Goal: Task Accomplishment & Management: Manage account settings

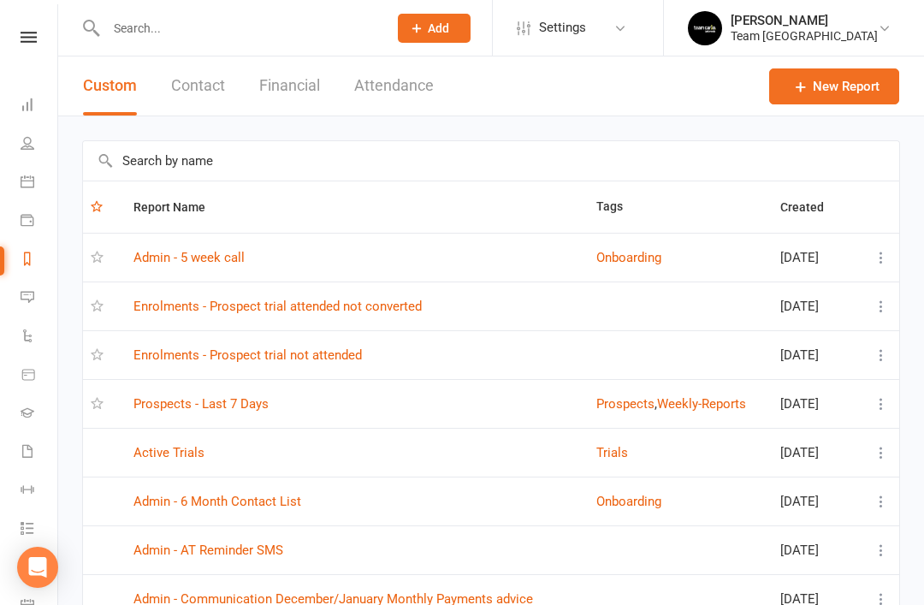
click at [252, 396] on link "Prospects - Last 7 Days" at bounding box center [201, 403] width 135 height 15
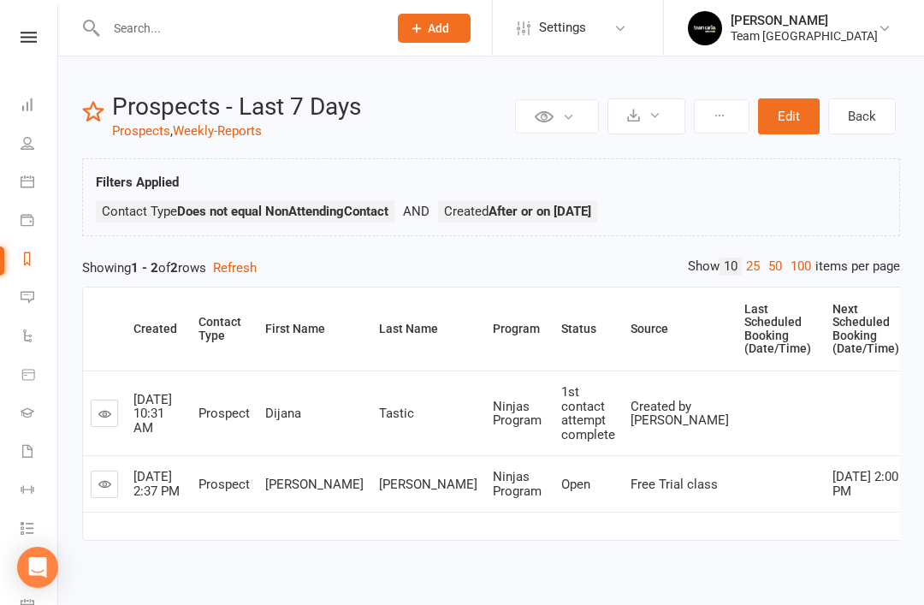
click at [30, 181] on icon at bounding box center [28, 182] width 14 height 14
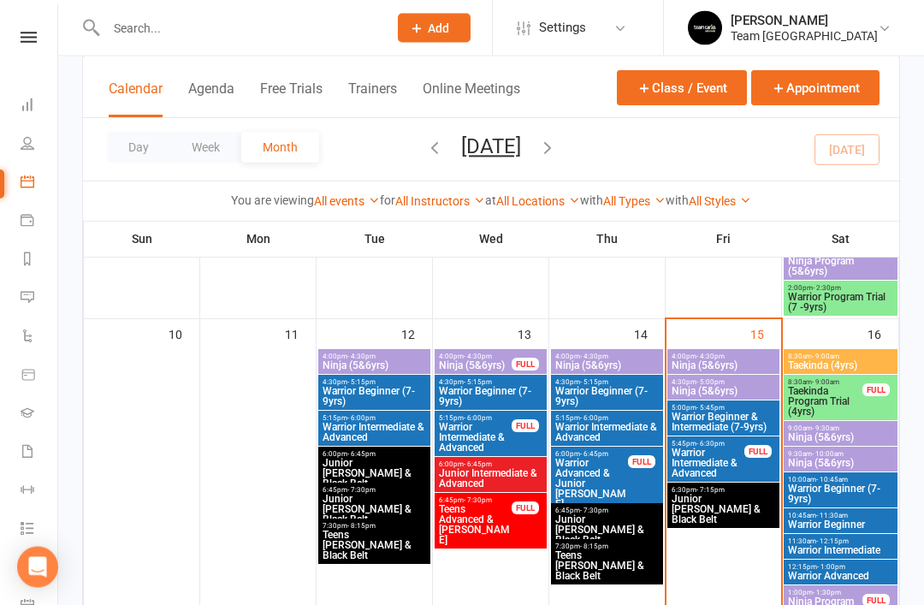
scroll to position [761, 0]
click at [841, 399] on span "Taekinda Program Trial (4yrs)" at bounding box center [825, 401] width 76 height 31
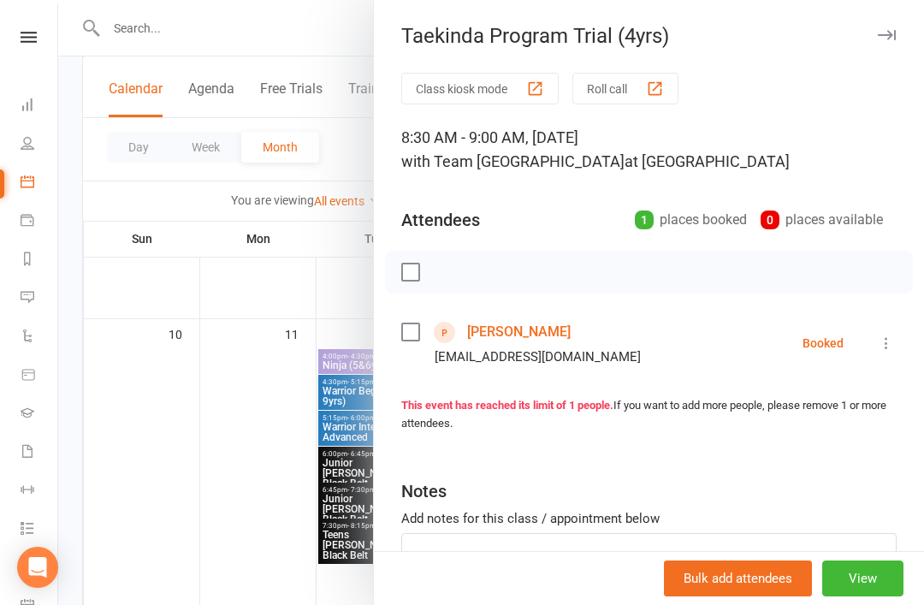
click at [522, 330] on link "Carter D'silva" at bounding box center [519, 331] width 104 height 27
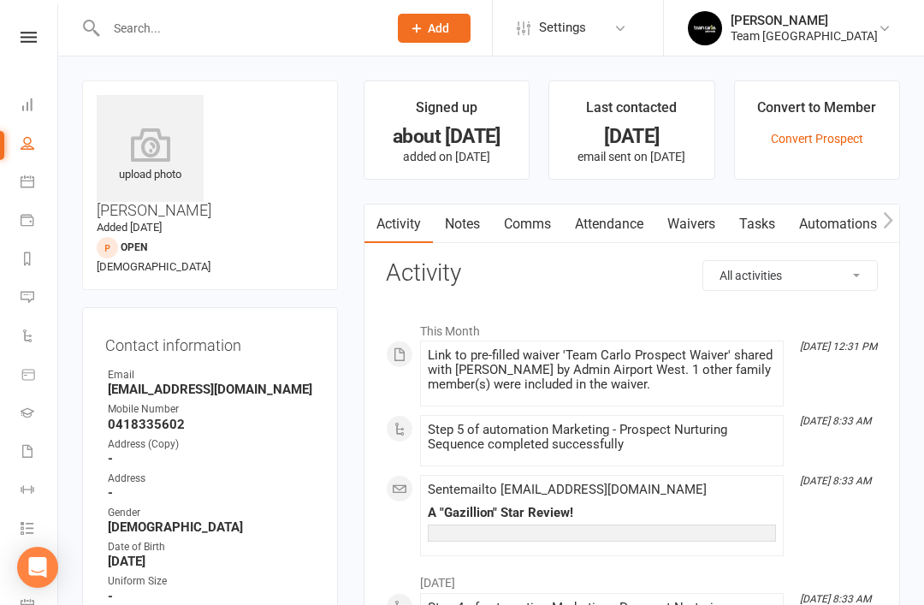
click at [457, 231] on link "Notes" at bounding box center [462, 224] width 59 height 39
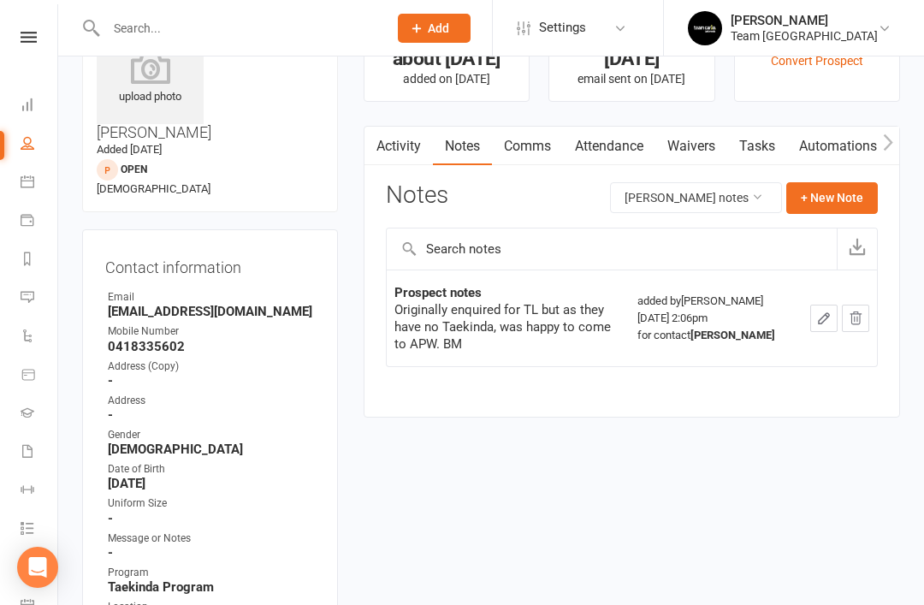
scroll to position [77, 0]
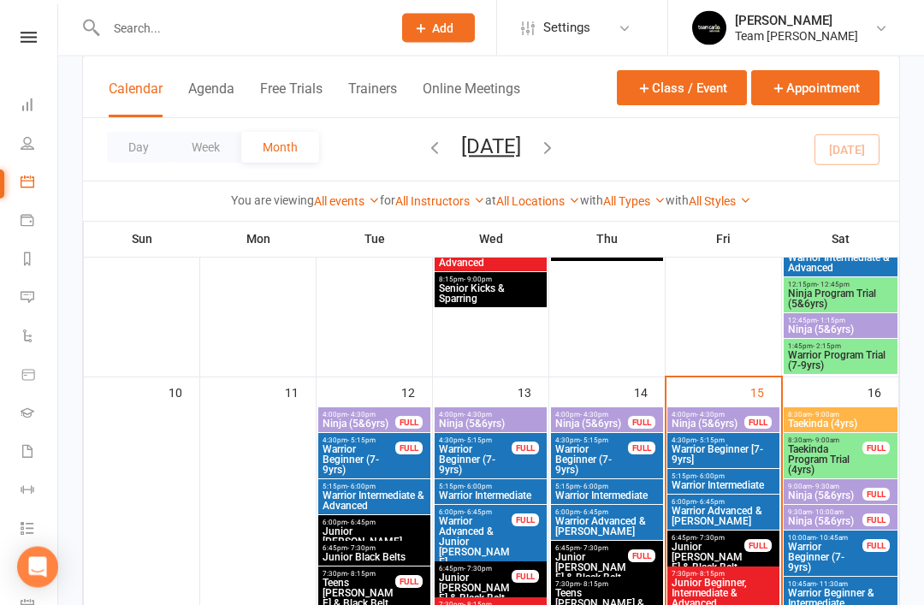
scroll to position [728, 0]
click at [847, 459] on span "Taekinda Program Trial (4yrs)" at bounding box center [825, 459] width 76 height 31
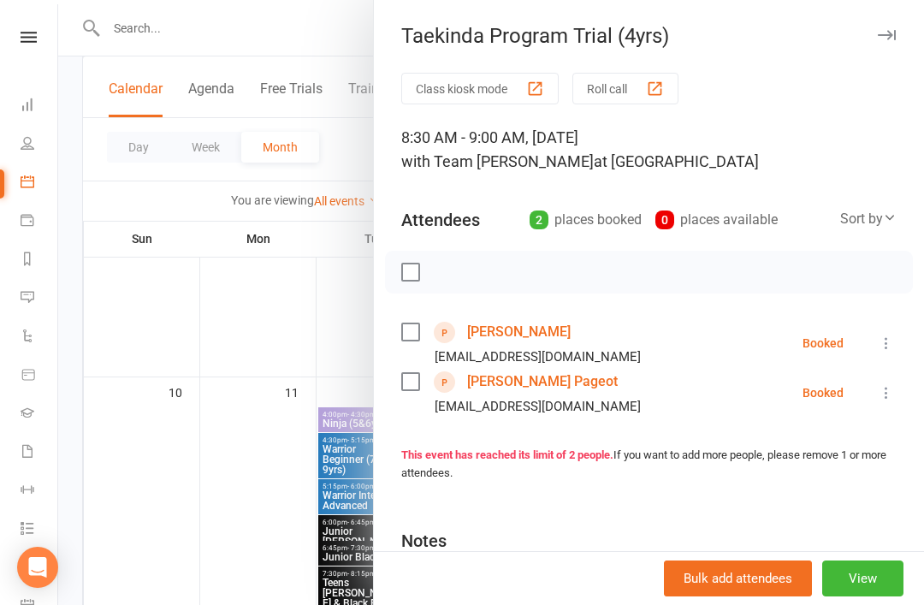
click at [893, 32] on icon "button" at bounding box center [887, 35] width 18 height 10
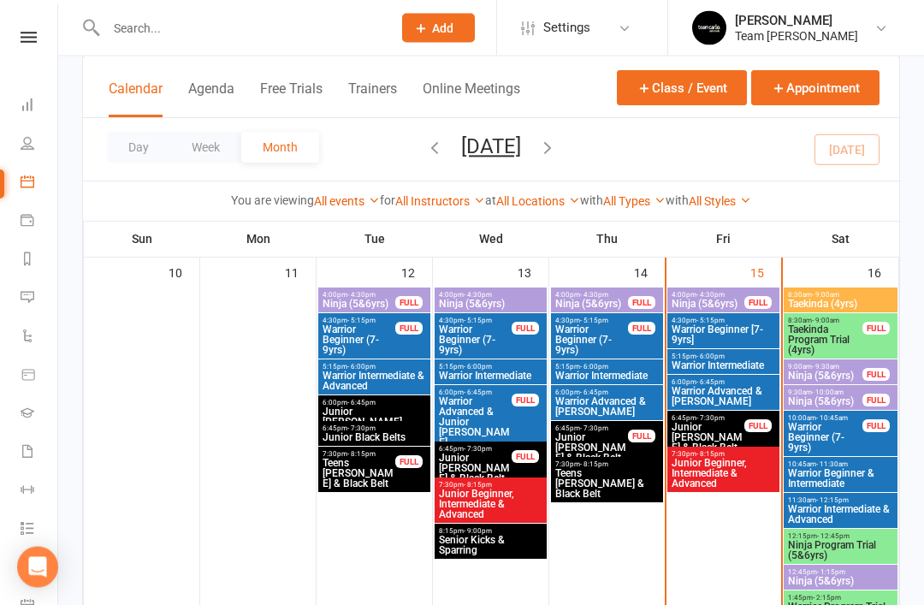
click at [842, 542] on span "Ninja Program Trial (5&6yrs)" at bounding box center [840, 551] width 107 height 21
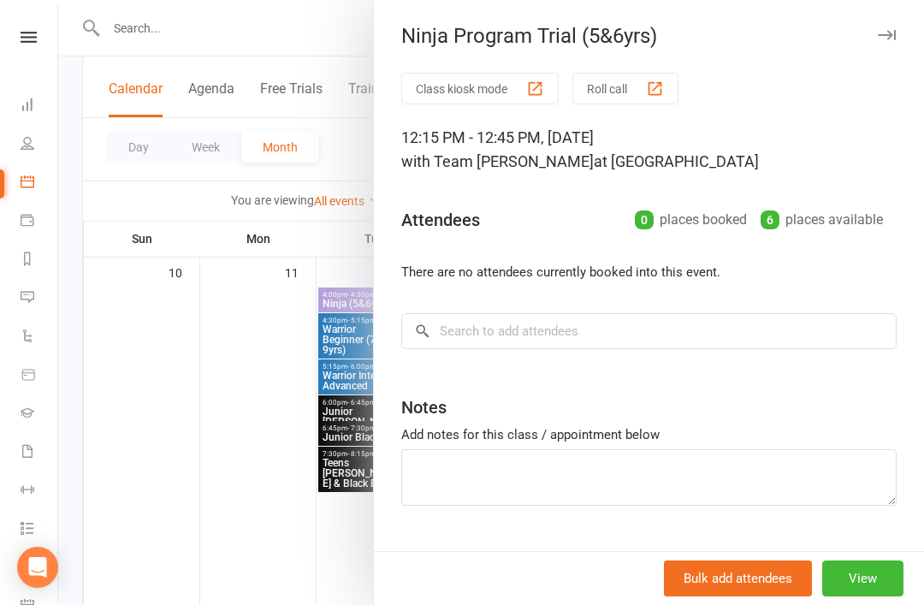
click at [891, 39] on icon "button" at bounding box center [887, 35] width 18 height 10
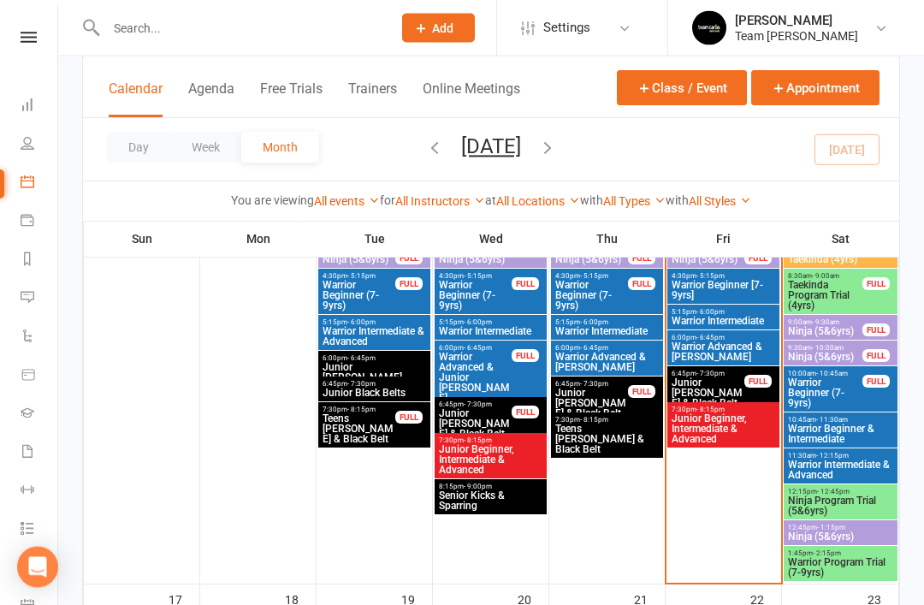
scroll to position [893, 0]
click at [850, 562] on span "Warrior Program Trial (7-9yrs)" at bounding box center [840, 567] width 107 height 21
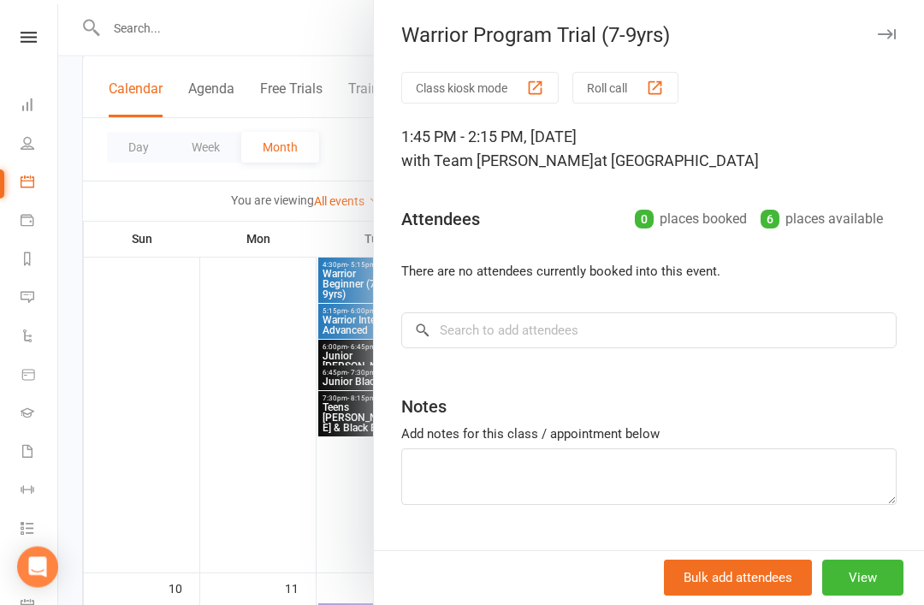
scroll to position [457, 0]
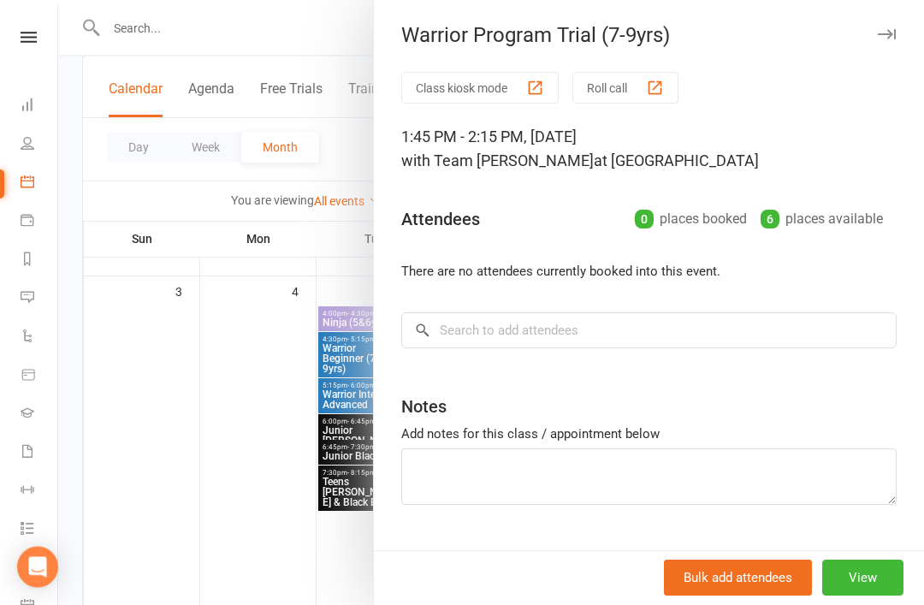
click at [882, 33] on icon "button" at bounding box center [887, 35] width 18 height 10
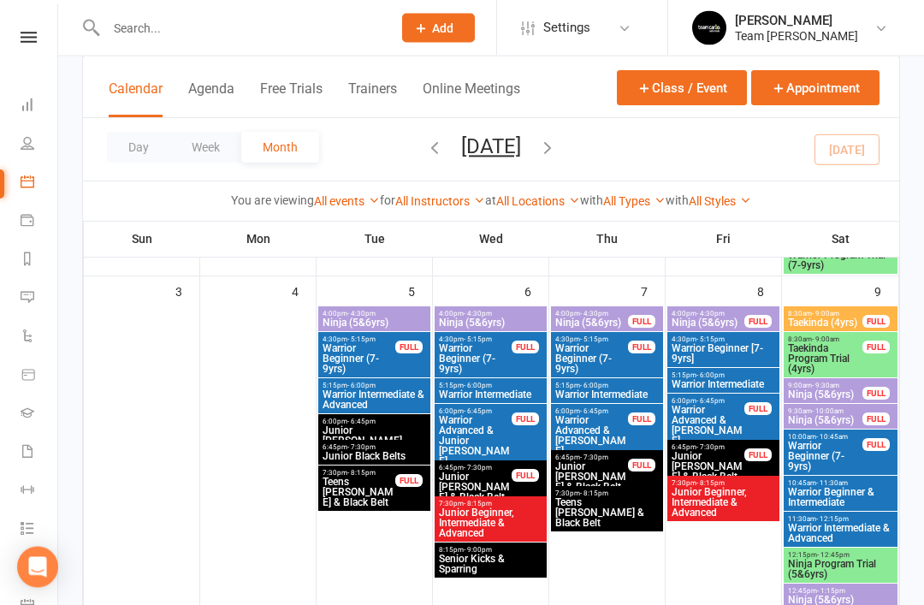
scroll to position [458, 0]
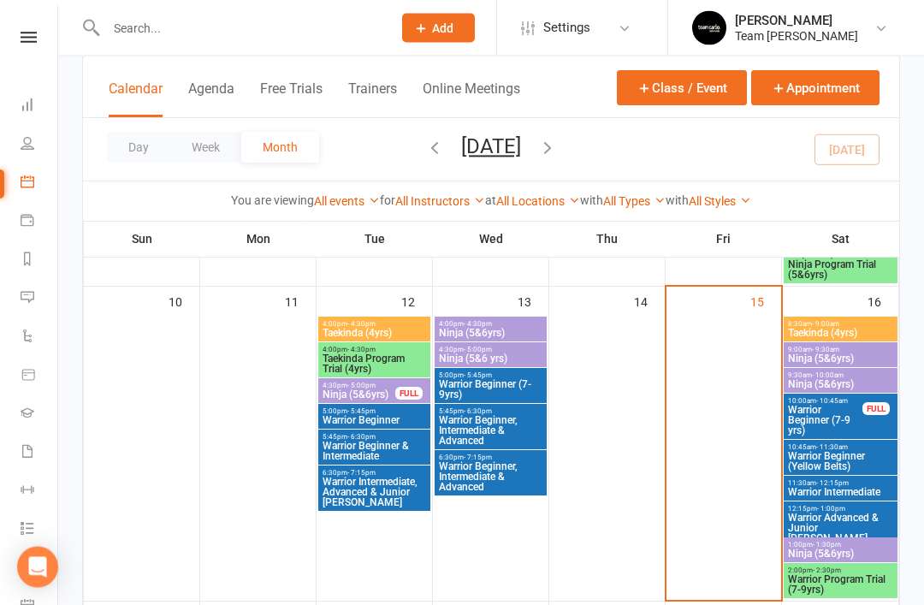
scroll to position [733, 0]
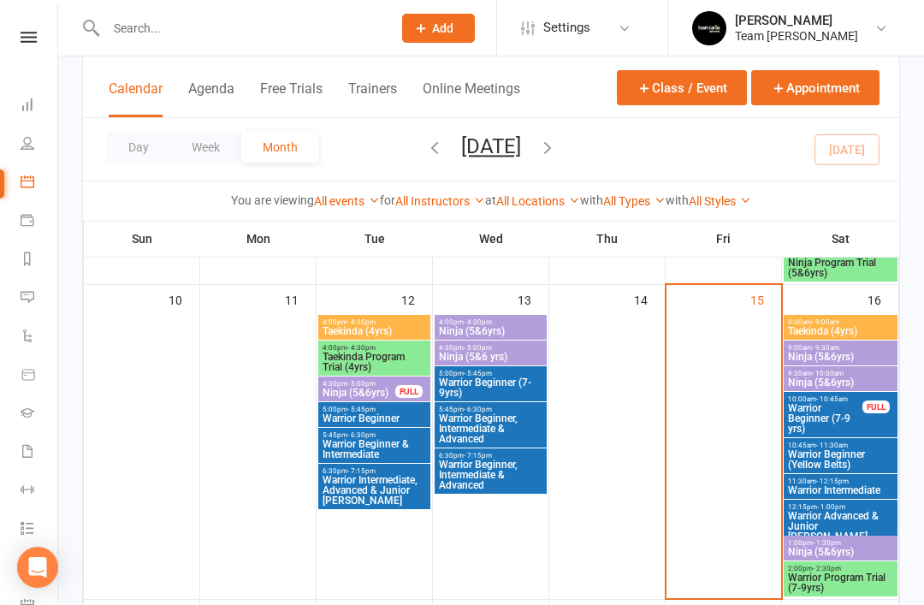
click at [383, 366] on span "Taekinda Program Trial (4yrs)" at bounding box center [374, 362] width 105 height 21
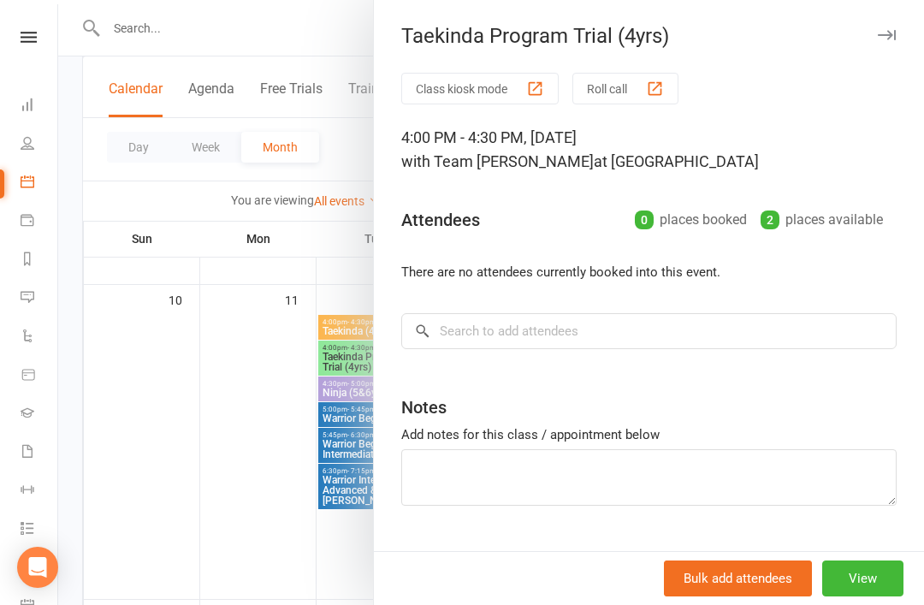
click at [882, 39] on icon "button" at bounding box center [887, 35] width 18 height 10
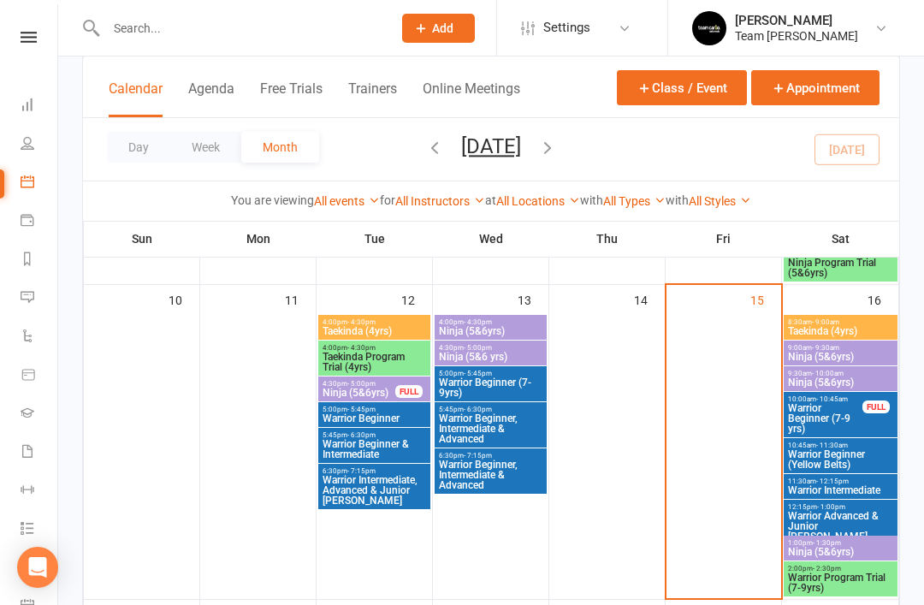
click at [851, 576] on span "Warrior Program Trial (7-9yrs)" at bounding box center [840, 583] width 107 height 21
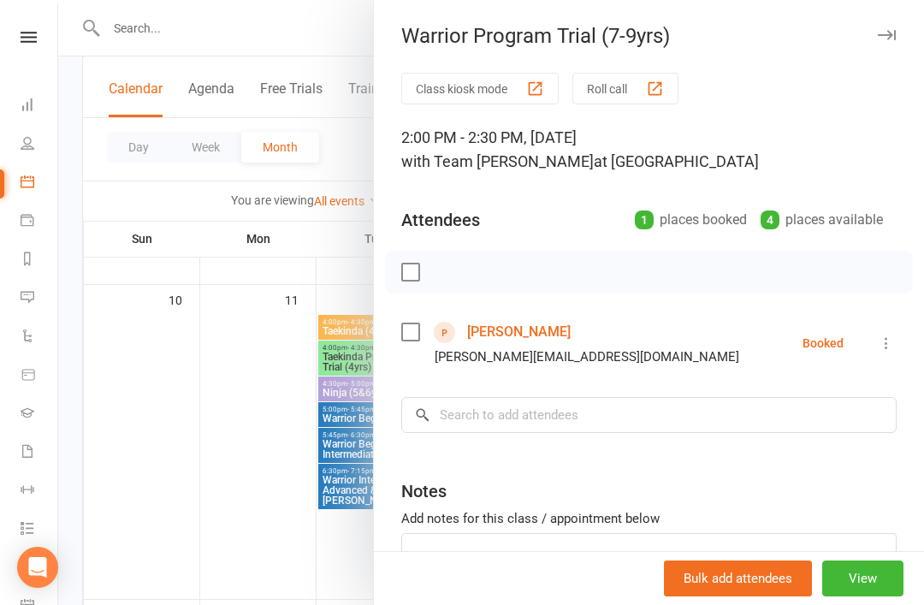
click at [527, 330] on link "Malek Sherif" at bounding box center [519, 331] width 104 height 27
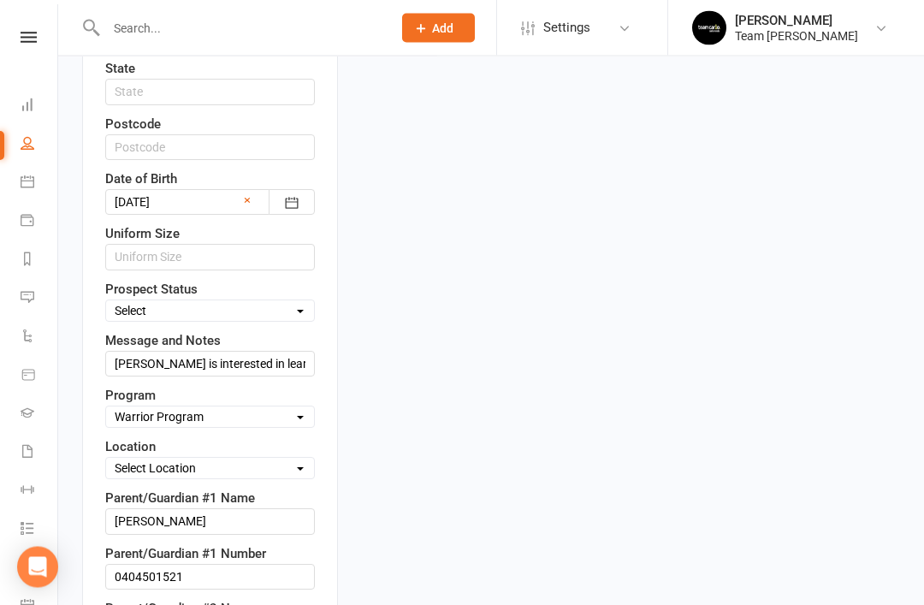
click at [295, 302] on select "Select Open Closed Website Lead Term follow up Waitlist Re-Target Funnel 1st co…" at bounding box center [210, 311] width 208 height 19
select select "Open"
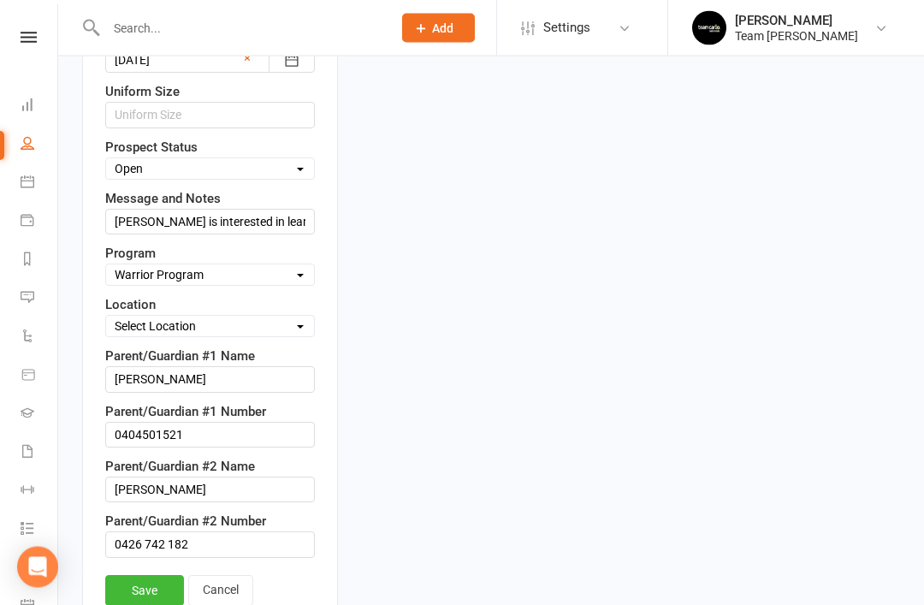
scroll to position [879, 0]
click at [140, 575] on link "Save" at bounding box center [144, 590] width 79 height 31
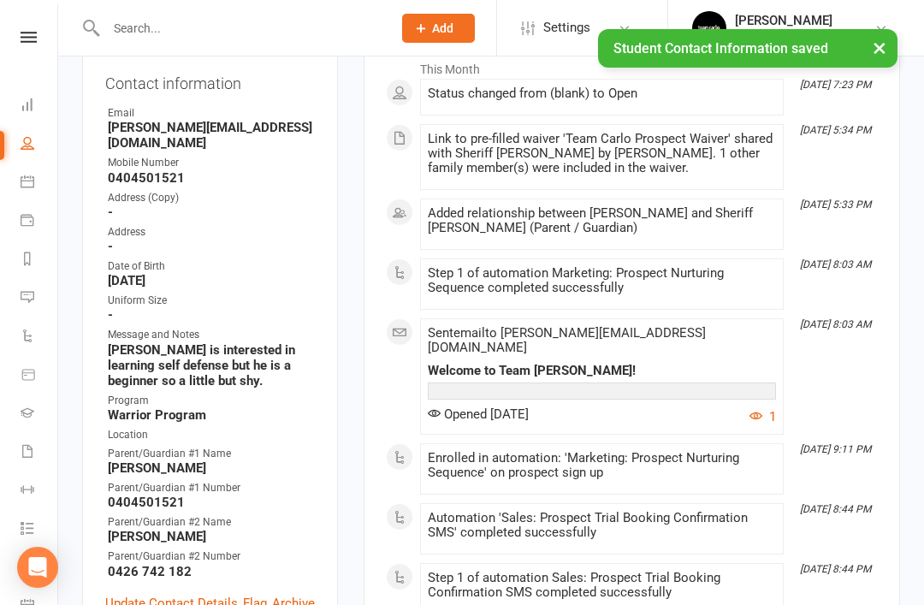
scroll to position [0, 0]
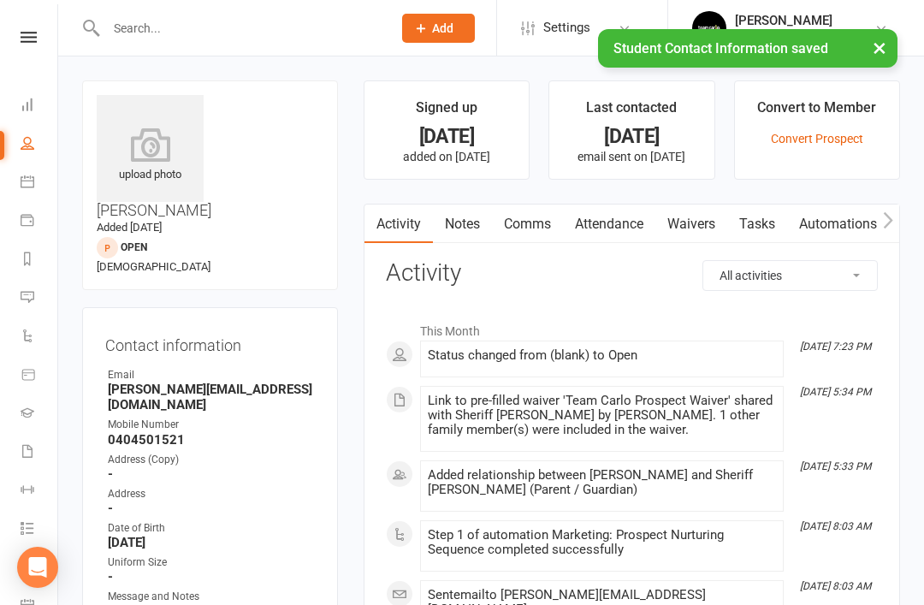
click at [34, 152] on link "People" at bounding box center [40, 145] width 39 height 39
select select "50"
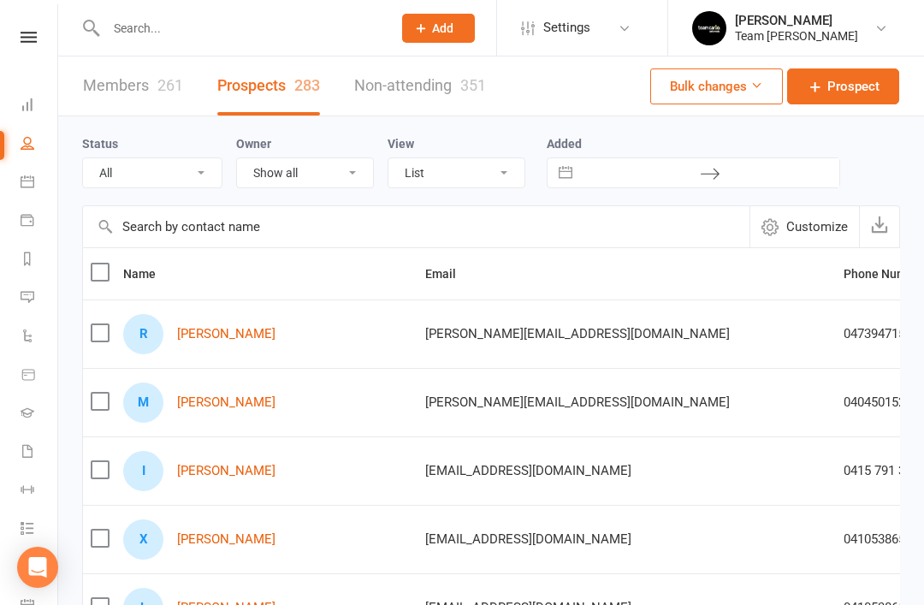
click at [186, 169] on select "All (No status set) (Invalid status) Open Closed Website Lead Term follow up Wa…" at bounding box center [152, 172] width 139 height 29
select select "Open"
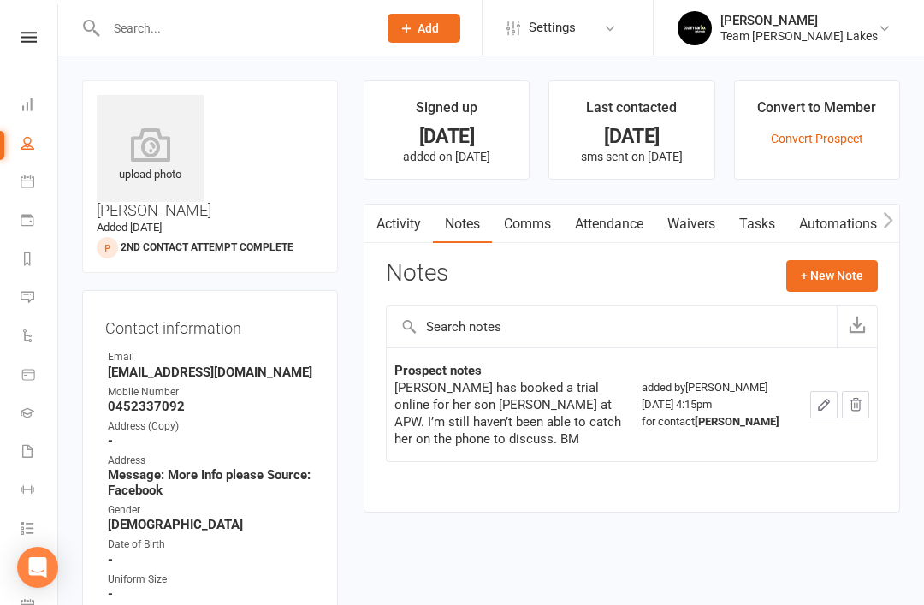
click at [34, 187] on link "Calendar" at bounding box center [40, 183] width 39 height 39
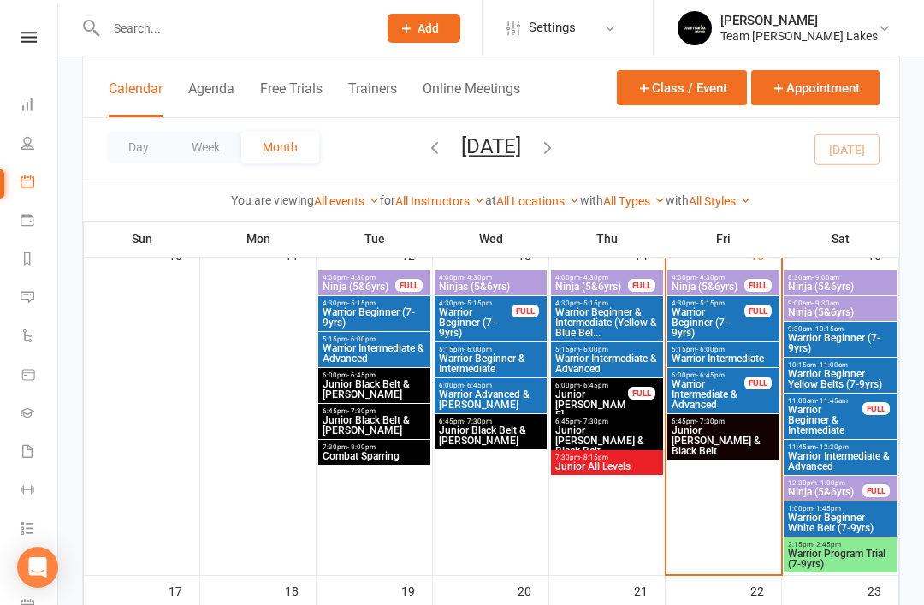
scroll to position [841, 0]
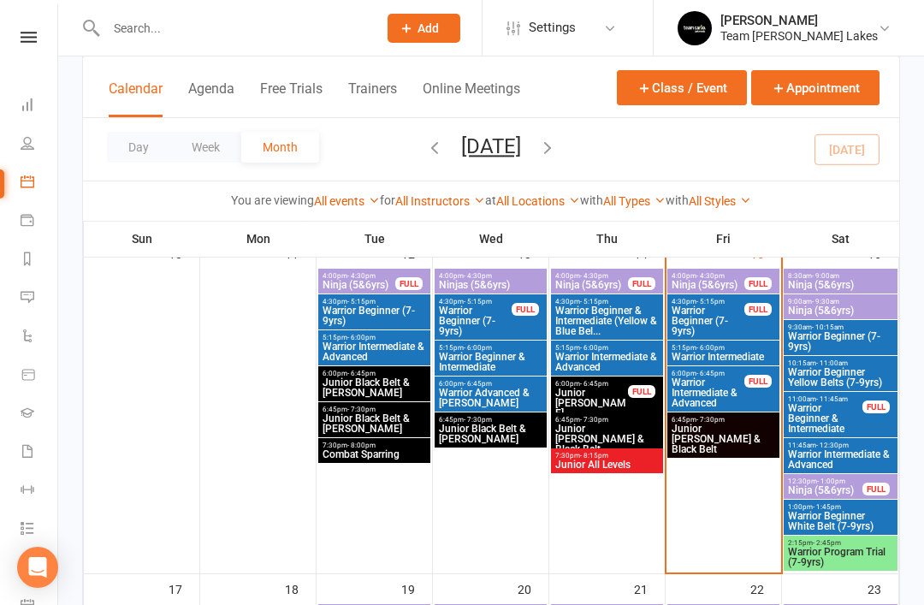
click at [834, 556] on span "Warrior Program Trial (7-9yrs)" at bounding box center [840, 557] width 107 height 21
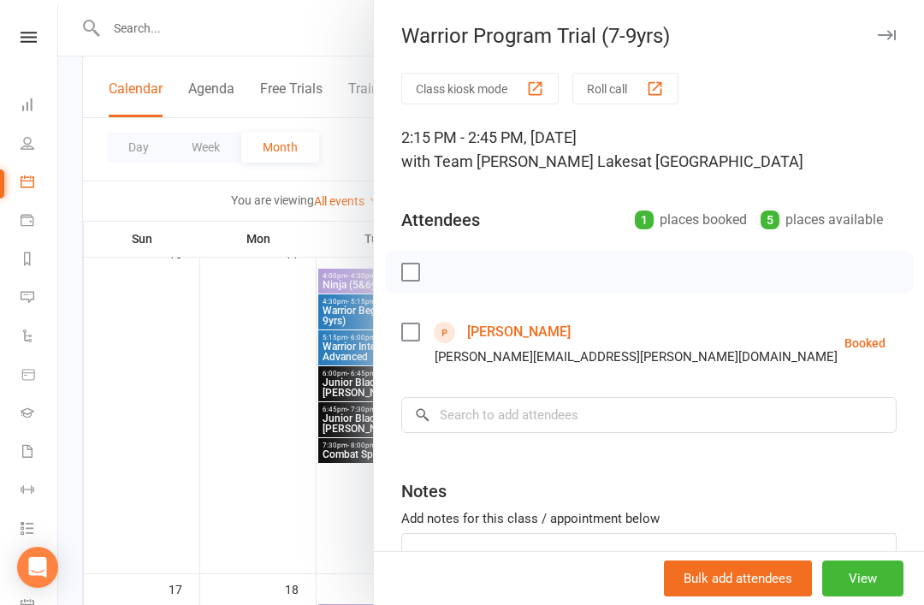
click at [544, 334] on link "[PERSON_NAME]" at bounding box center [519, 331] width 104 height 27
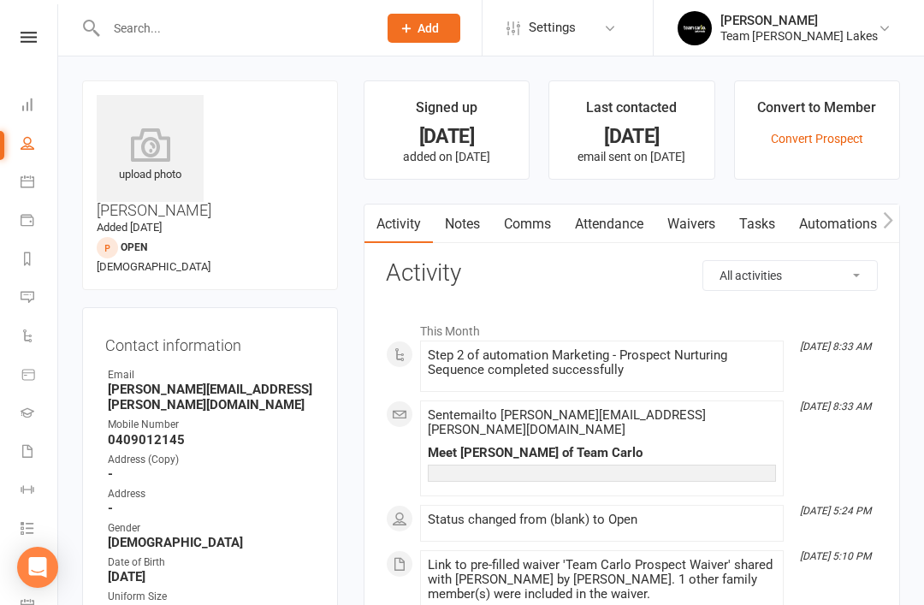
click at [456, 230] on link "Notes" at bounding box center [462, 224] width 59 height 39
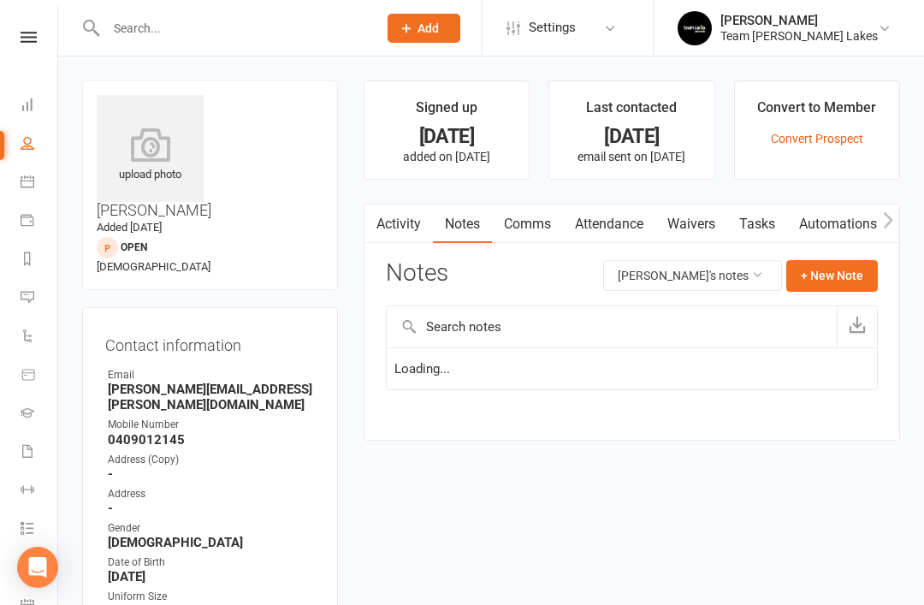
scroll to position [55, 0]
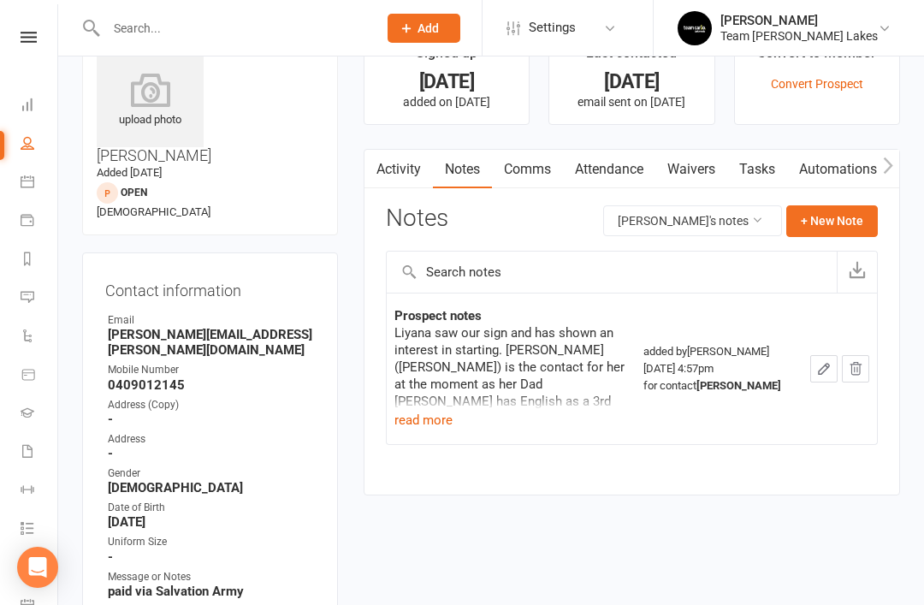
click at [429, 418] on button "read more" at bounding box center [424, 420] width 58 height 21
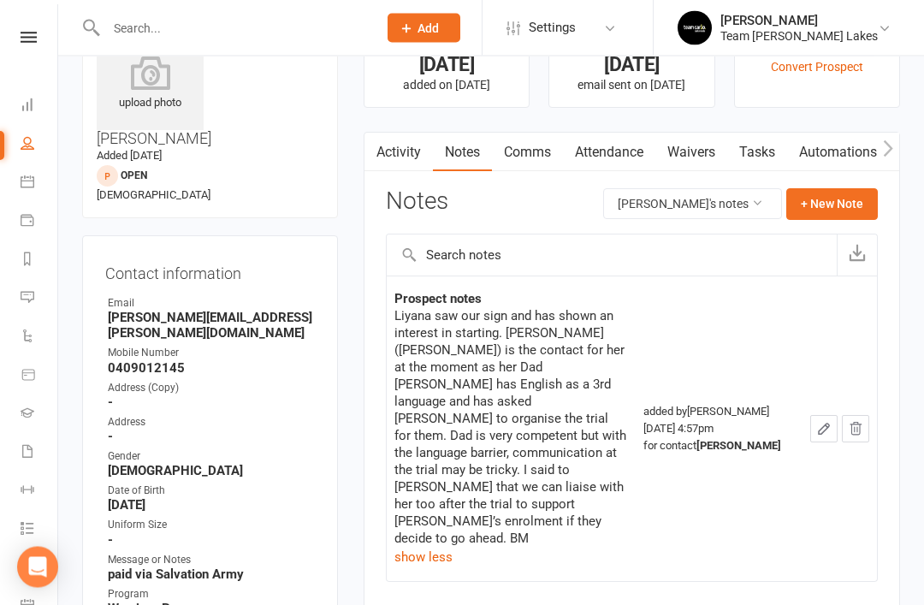
scroll to position [72, 0]
